Goal: Navigation & Orientation: Go to known website

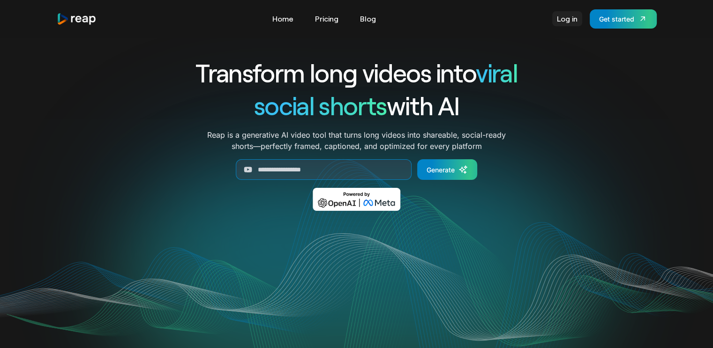
click at [570, 19] on link "Log in" at bounding box center [567, 18] width 30 height 15
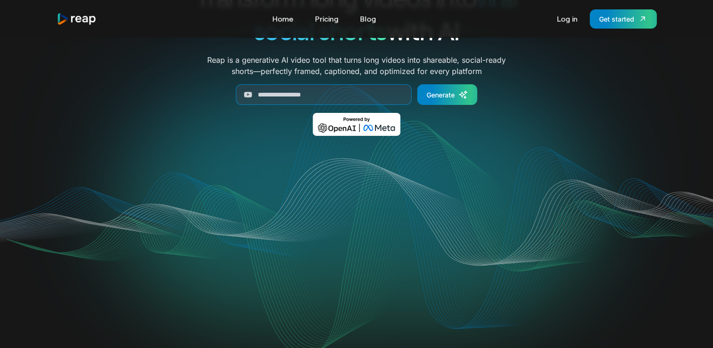
scroll to position [94, 0]
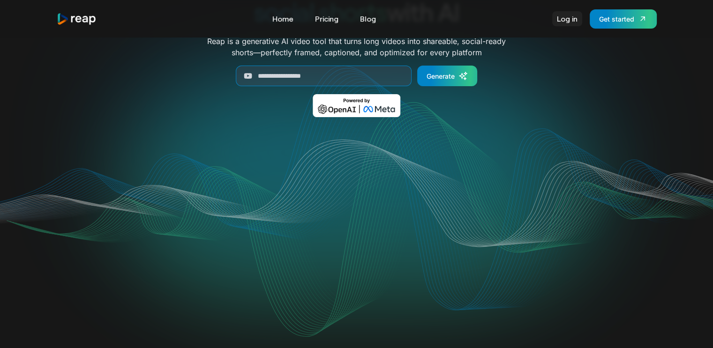
click at [574, 20] on link "Log in" at bounding box center [567, 18] width 30 height 15
click at [563, 19] on link "Log in" at bounding box center [567, 18] width 30 height 15
